Goal: Obtain resource: Download file/media

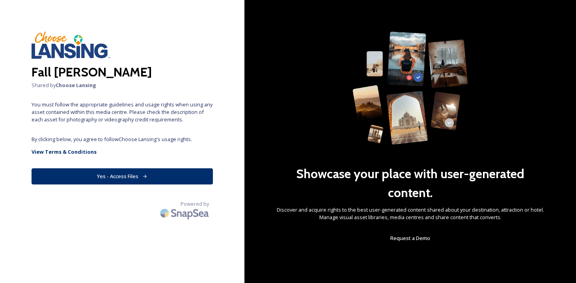
click at [115, 179] on button "Yes - Access Files" at bounding box center [122, 176] width 181 height 16
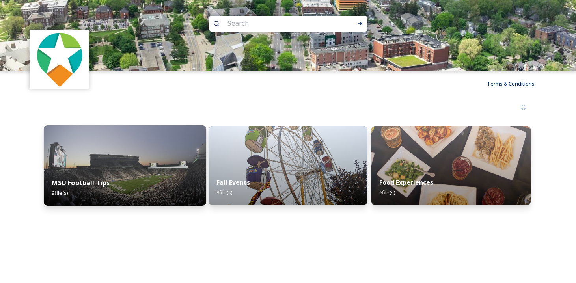
click at [130, 182] on div "MSU Football Tips 9 file(s)" at bounding box center [125, 188] width 163 height 36
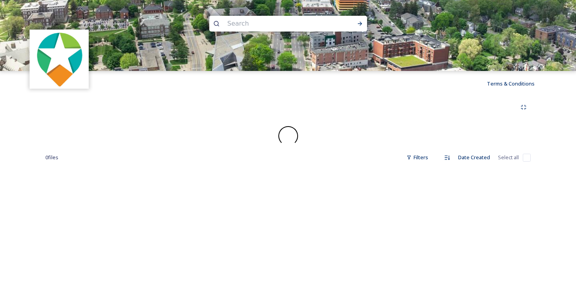
click at [130, 182] on div "Terms & Conditions Shared by: Choose Lansing 0 file s Filters Date Created Sele…" at bounding box center [288, 141] width 576 height 283
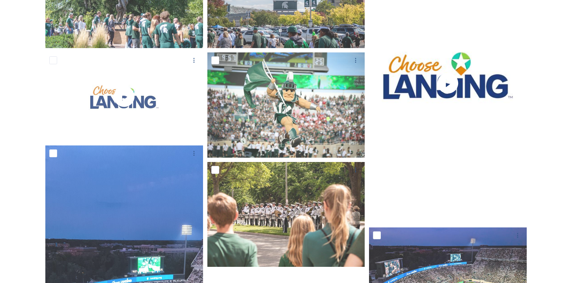
scroll to position [191, 0]
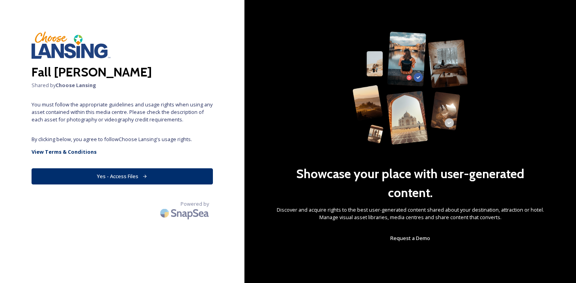
click at [126, 176] on button "Yes - Access Files" at bounding box center [122, 176] width 181 height 16
click at [135, 178] on button "Yes - Access Files" at bounding box center [122, 176] width 181 height 16
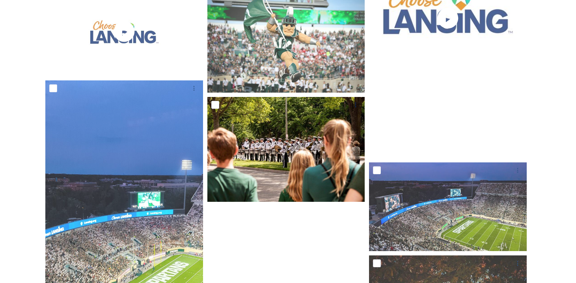
scroll to position [102, 0]
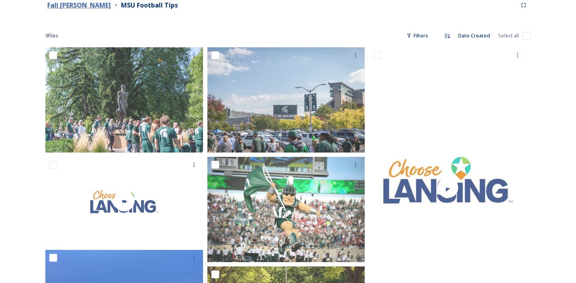
click at [96, 6] on strong "Fall [PERSON_NAME]" at bounding box center [79, 5] width 64 height 9
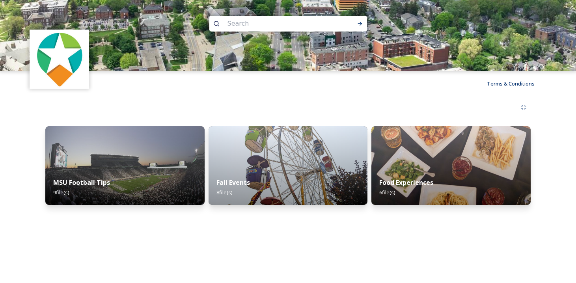
click at [67, 217] on div "Terms & Conditions Shared by: Choose Lansing MSU Football Tips 9 file(s) Fall E…" at bounding box center [288, 141] width 576 height 283
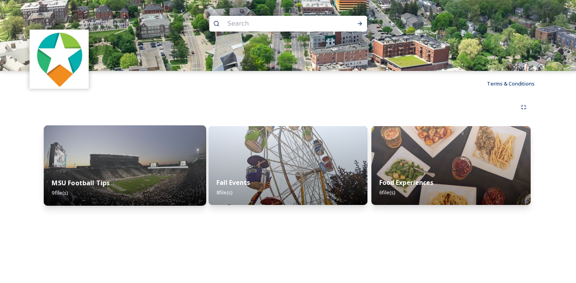
click at [75, 169] on img at bounding box center [125, 165] width 163 height 80
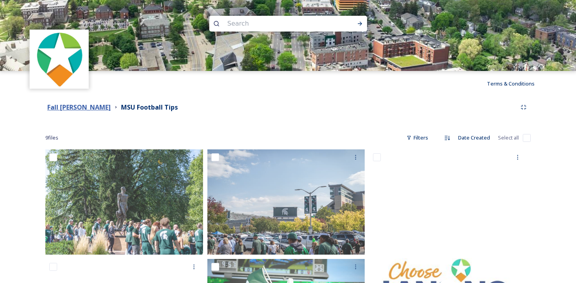
click at [84, 104] on strong "Fall [PERSON_NAME]" at bounding box center [79, 107] width 64 height 9
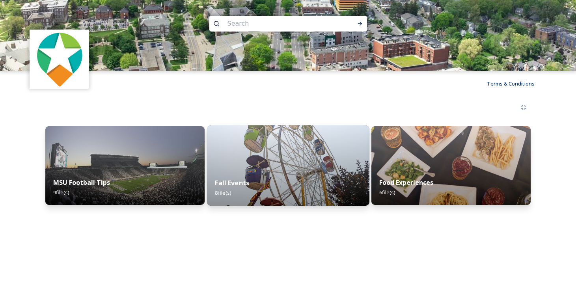
click at [299, 188] on div "Fall Events 8 file(s)" at bounding box center [288, 188] width 163 height 36
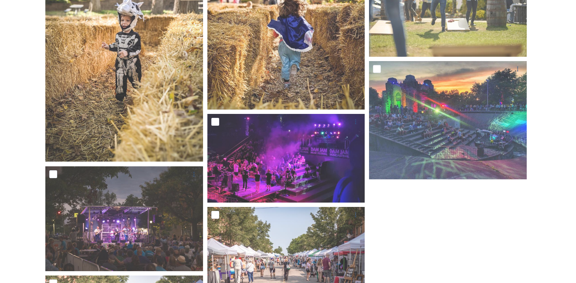
scroll to position [123, 0]
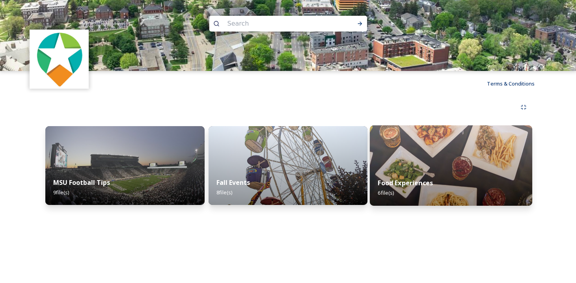
click at [433, 178] on div "Food Experiences 6 file(s)" at bounding box center [451, 188] width 163 height 36
